Goal: Information Seeking & Learning: Learn about a topic

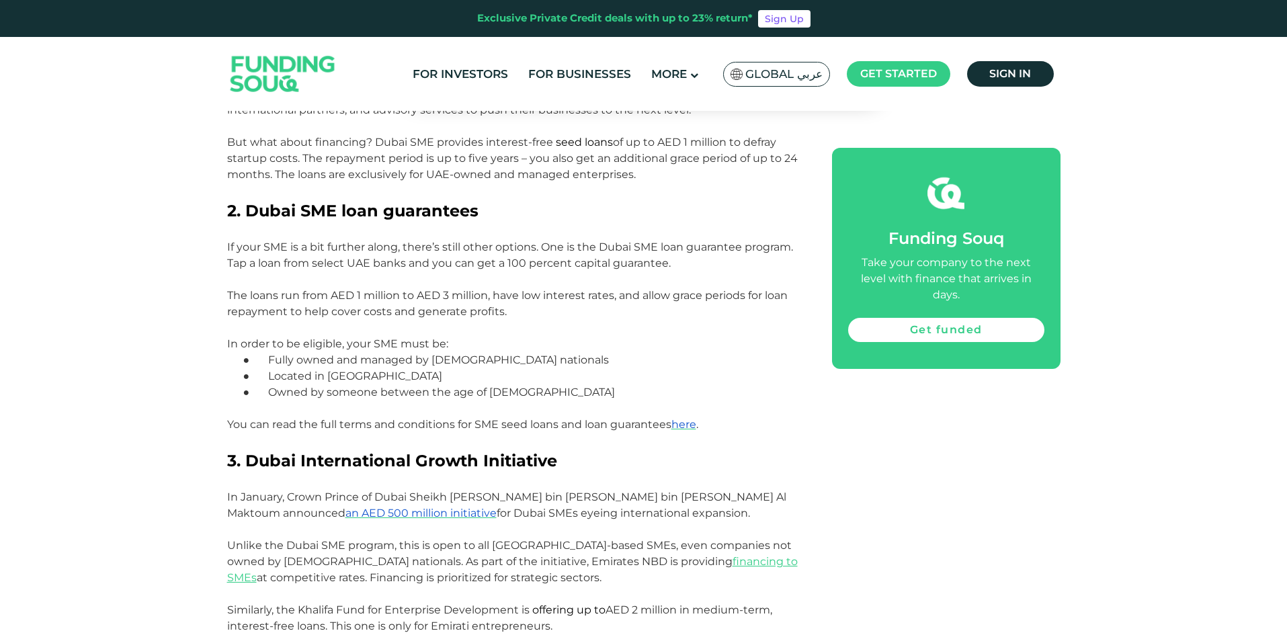
scroll to position [1194, 0]
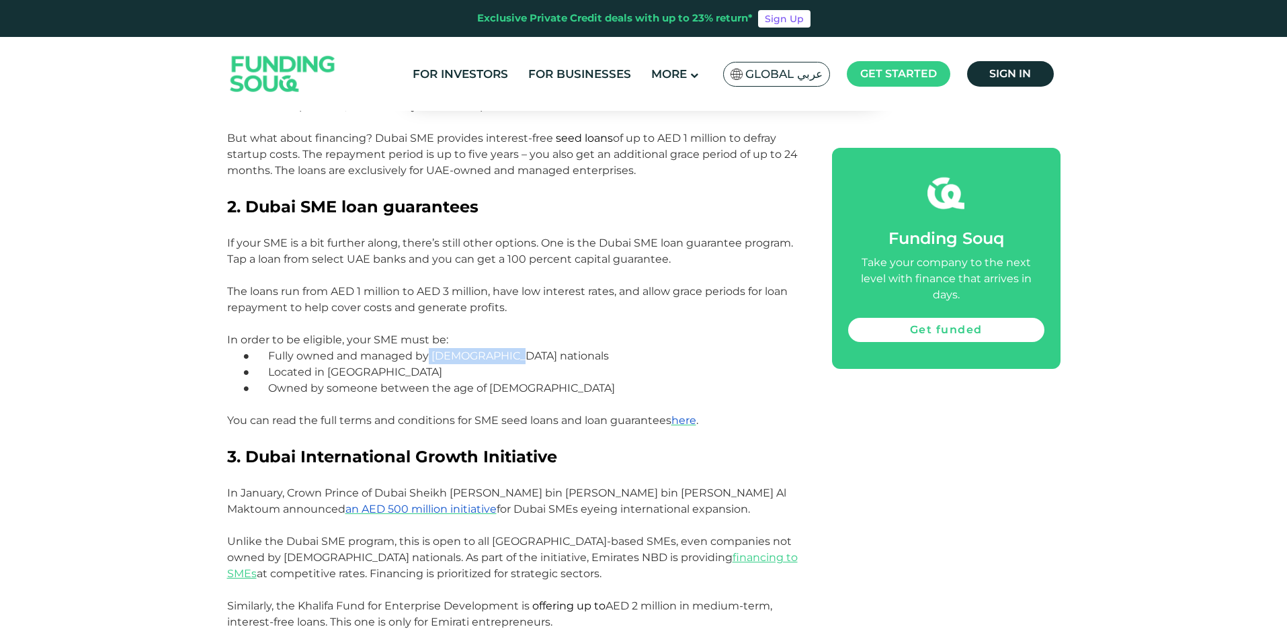
drag, startPoint x: 511, startPoint y: 335, endPoint x: 429, endPoint y: 342, distance: 81.6
click at [429, 348] on p "● Fully owned and managed by UAE nationals" at bounding box center [530, 356] width 542 height 16
click at [183, 357] on div "Home Blog SMEs Mar 22, 2024 1" at bounding box center [643, 550] width 1287 height 3267
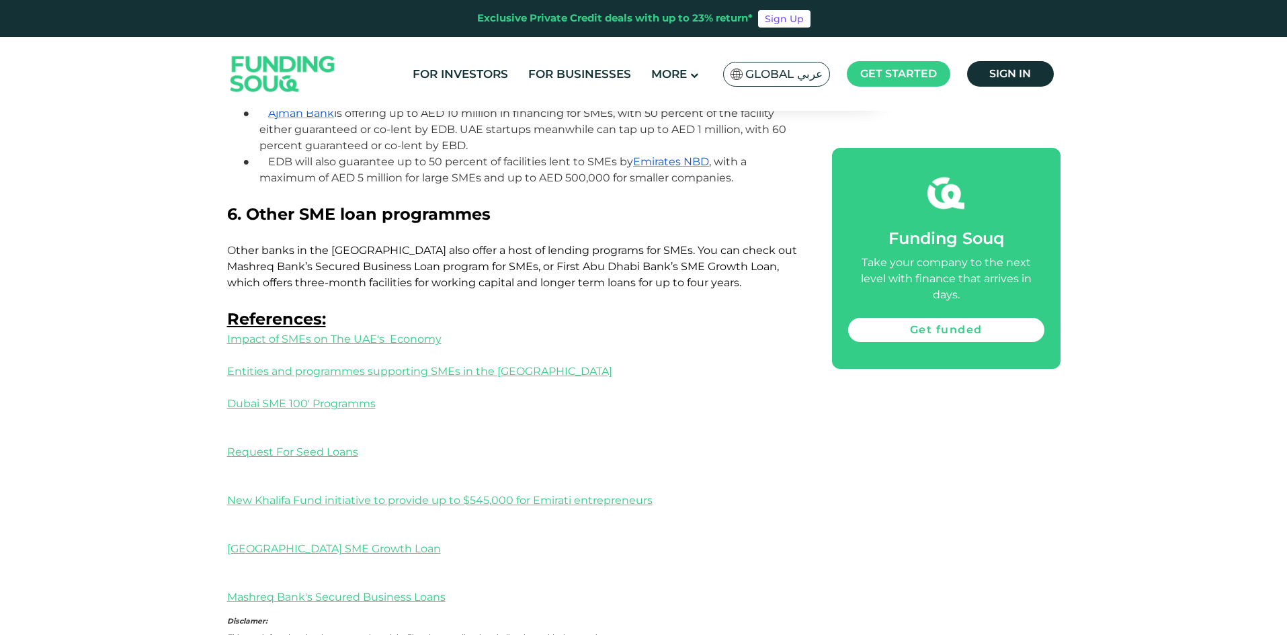
scroll to position [2042, 0]
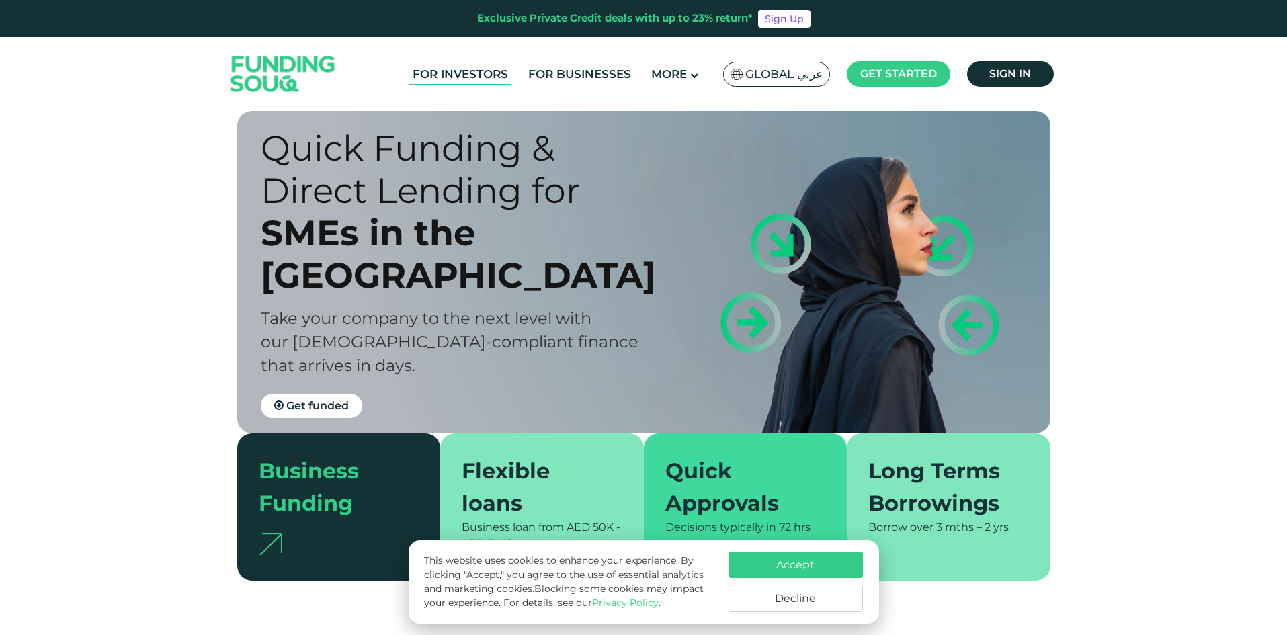
click at [471, 69] on link "For Investors" at bounding box center [460, 74] width 102 height 22
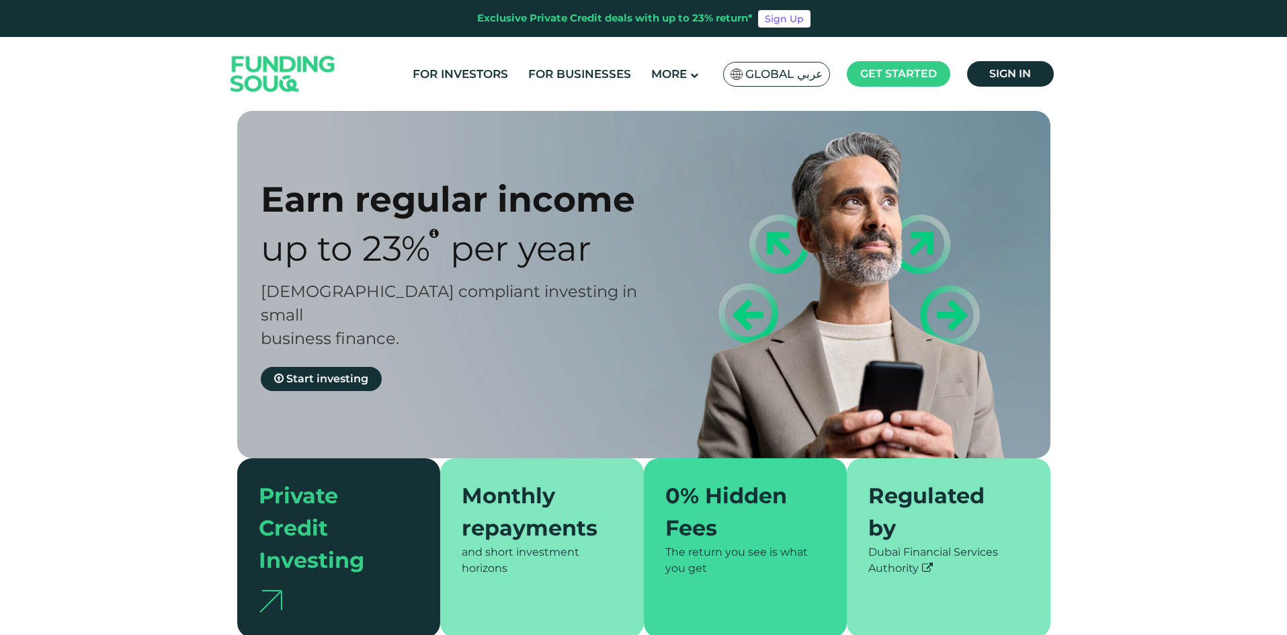
type tc-range-slider "4"
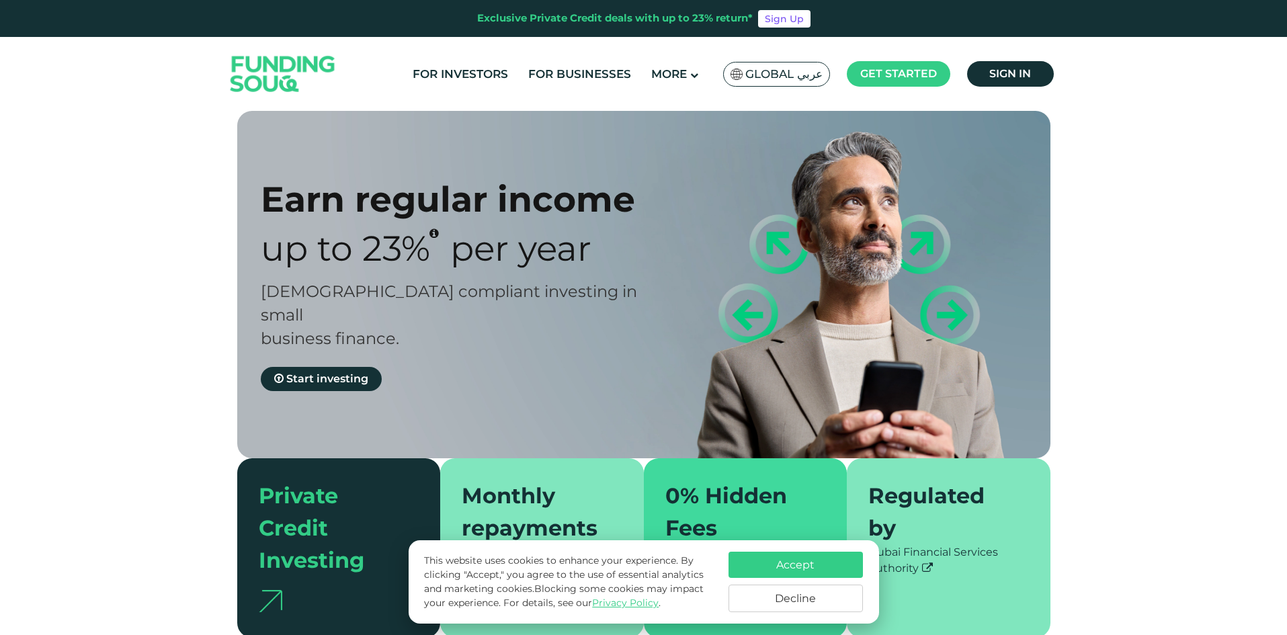
click at [760, 568] on button "Accept" at bounding box center [795, 565] width 134 height 26
